Goal: Navigation & Orientation: Find specific page/section

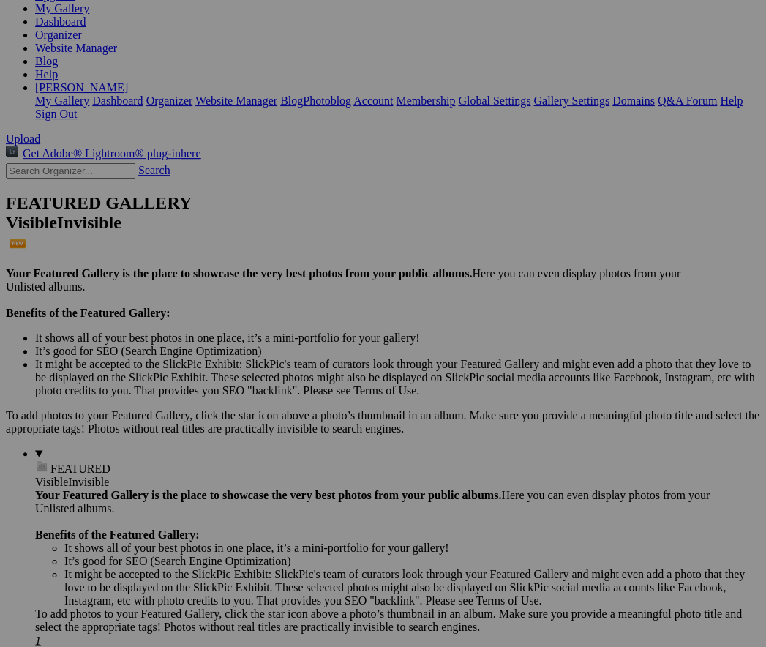
scroll to position [211, 0]
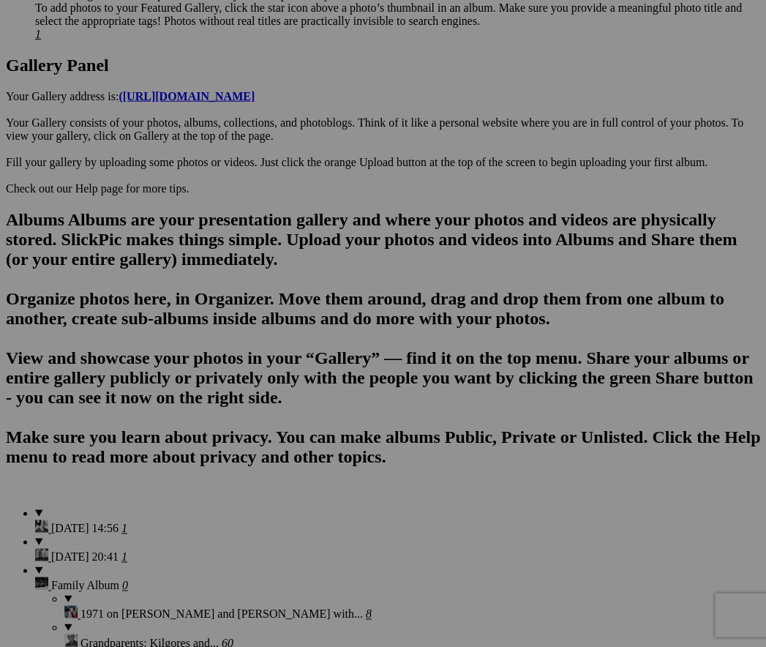
scroll to position [816, 0]
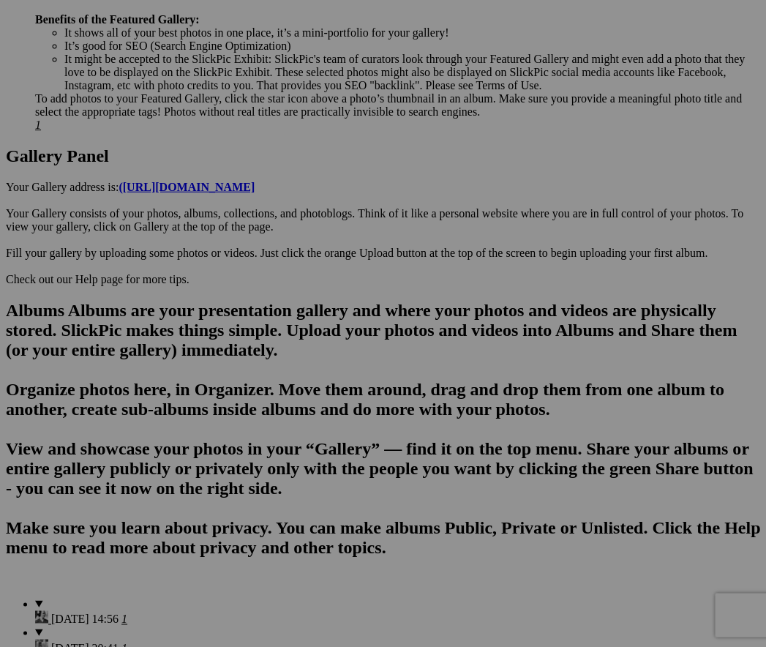
scroll to position [728, 0]
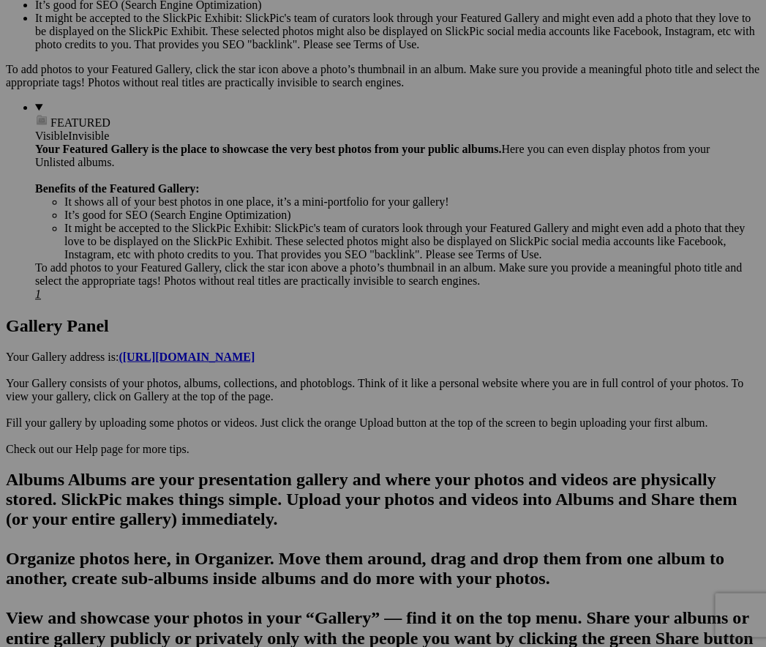
scroll to position [558, 0]
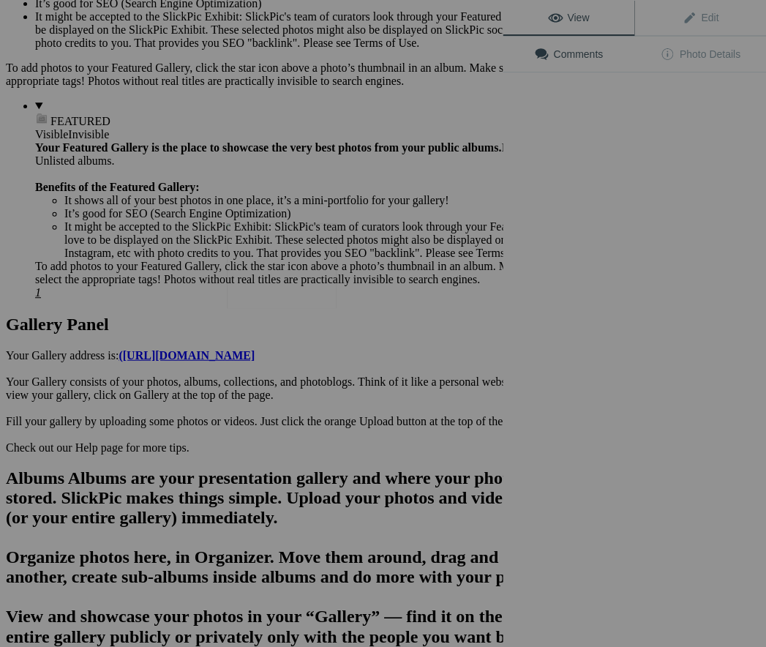
click at [304, 261] on img at bounding box center [282, 265] width 110 height 85
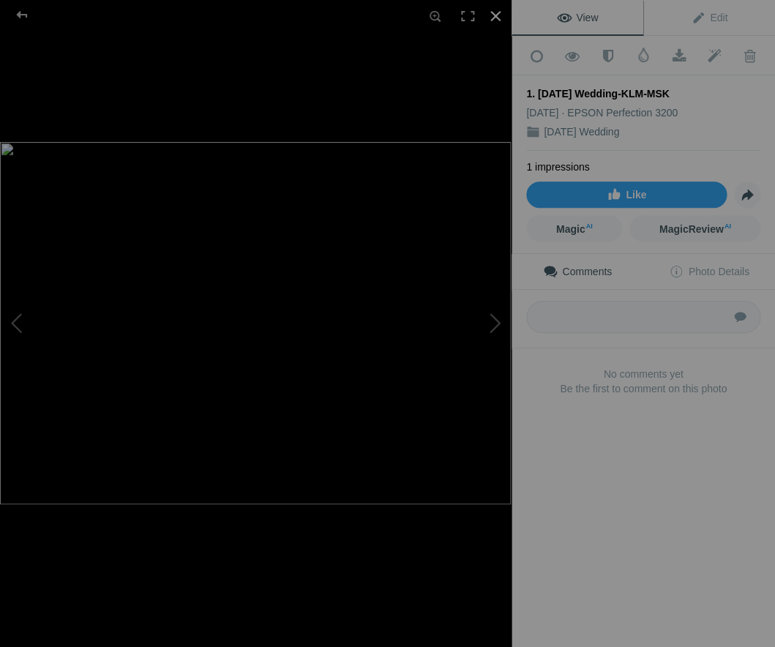
click at [492, 17] on div at bounding box center [495, 16] width 32 height 32
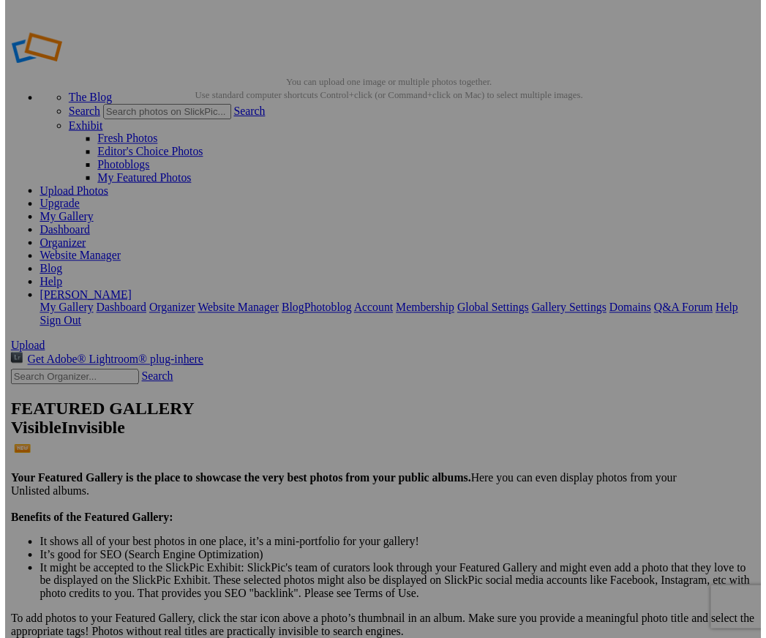
scroll to position [0, 0]
